Goal: Find specific page/section: Find specific page/section

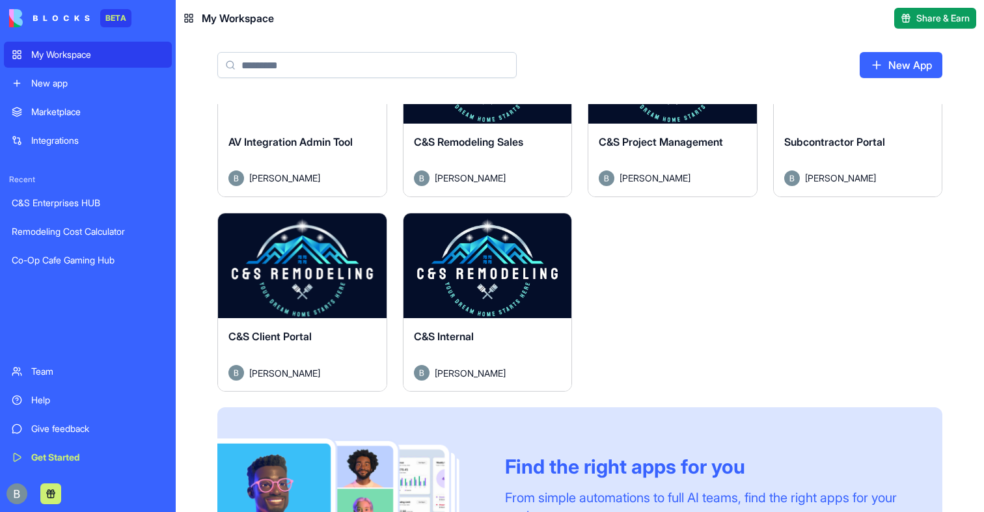
scroll to position [482, 0]
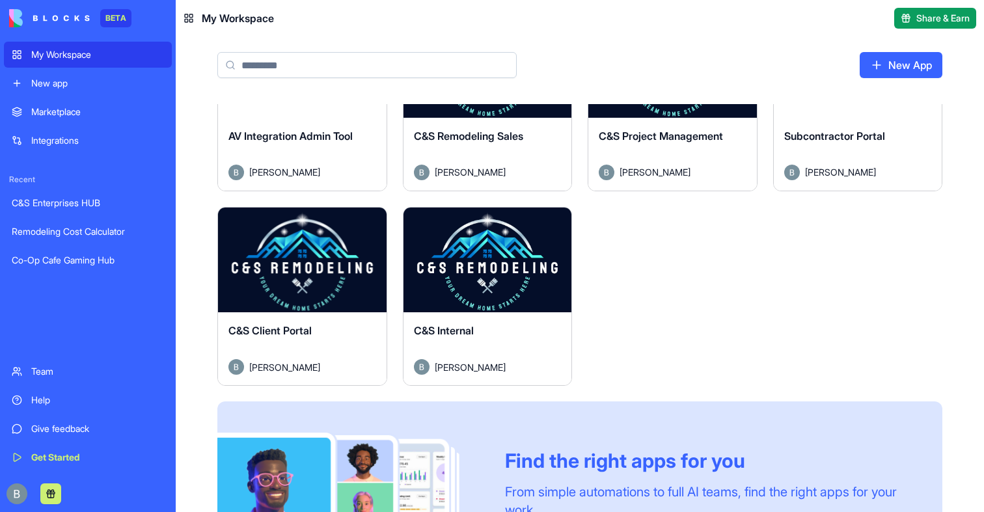
click at [510, 275] on div "Launch" at bounding box center [488, 260] width 169 height 105
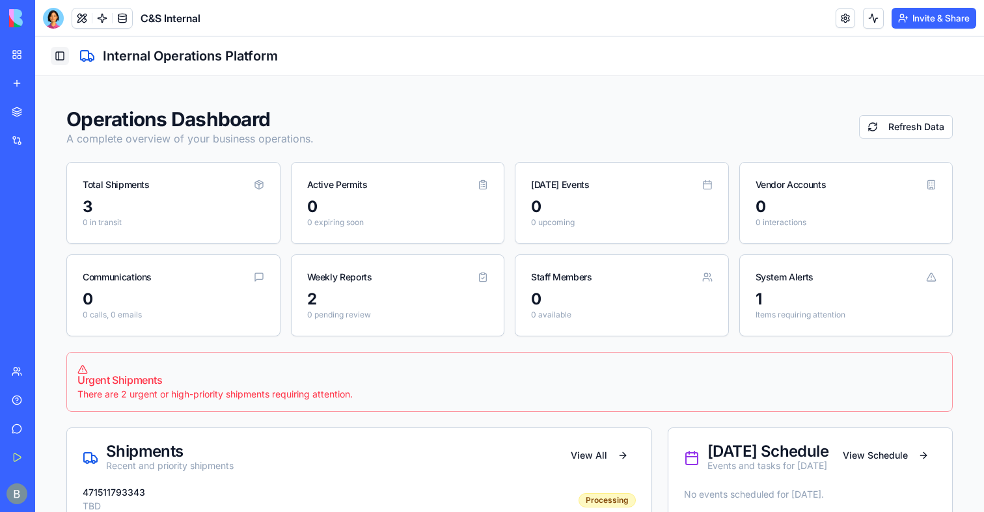
click at [52, 59] on button "Toggle Sidebar" at bounding box center [60, 56] width 18 height 18
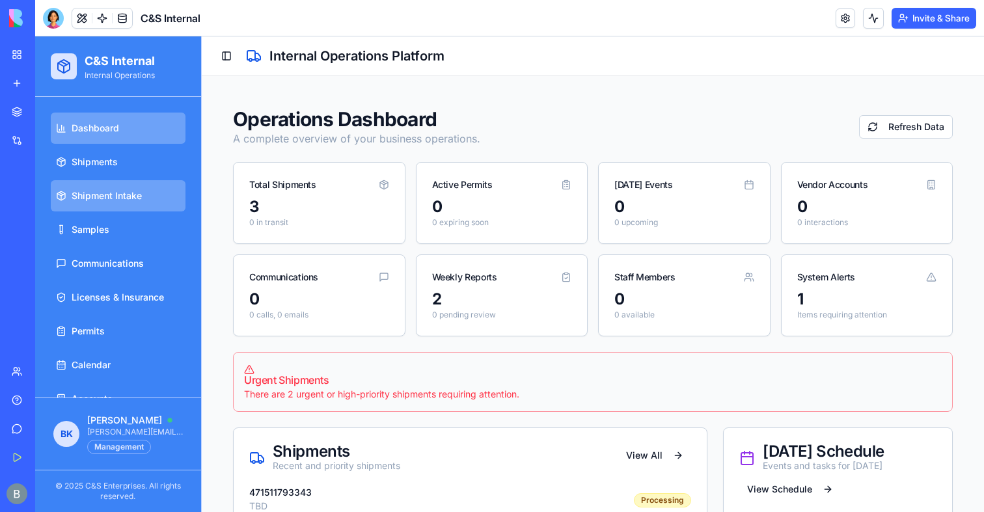
click at [92, 187] on link "Shipment Intake" at bounding box center [118, 195] width 135 height 31
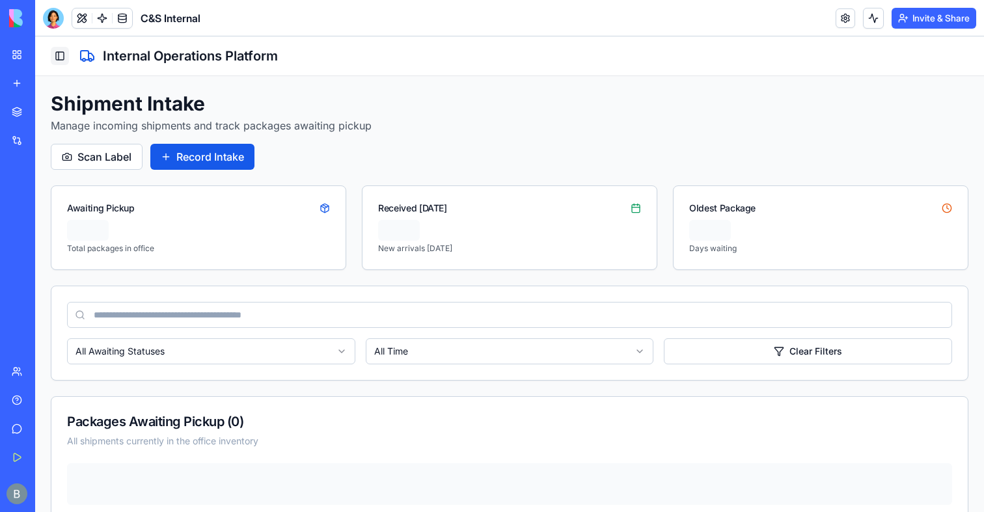
click at [57, 53] on button "Toggle Sidebar" at bounding box center [60, 56] width 18 height 18
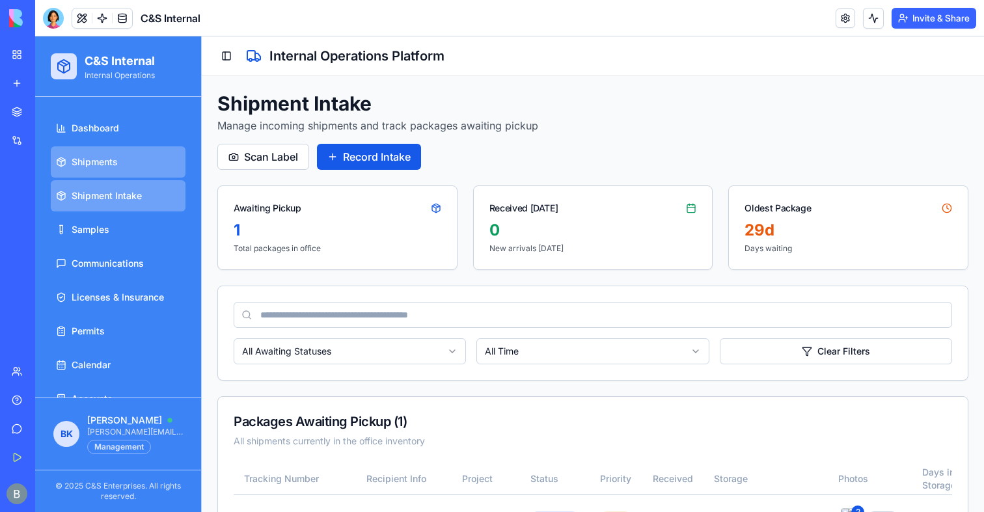
click at [82, 163] on span "Shipments" at bounding box center [95, 162] width 46 height 13
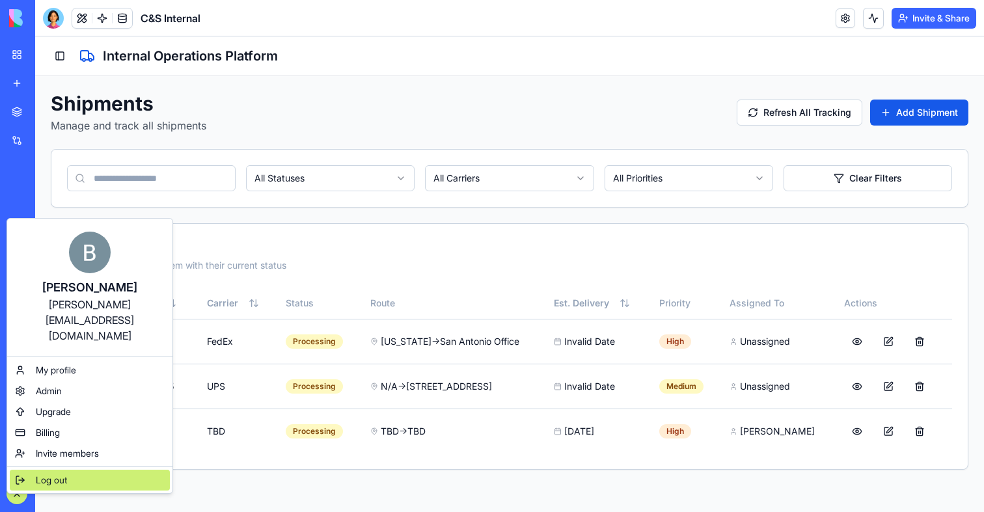
click at [57, 474] on span "Log out" at bounding box center [51, 480] width 31 height 13
